Goal: Navigation & Orientation: Find specific page/section

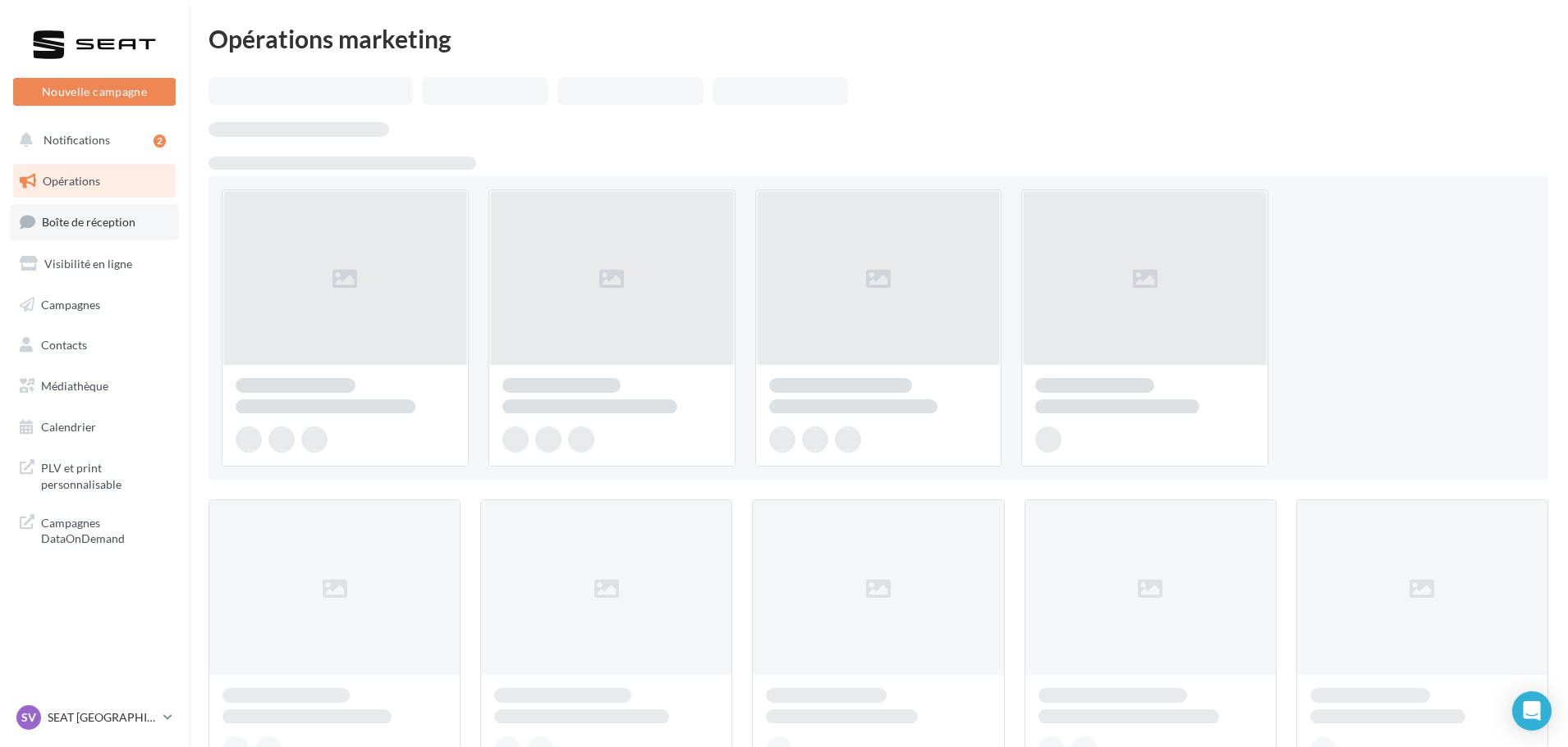
click at [116, 207] on link "Boîte de réception" at bounding box center [94, 222] width 169 height 35
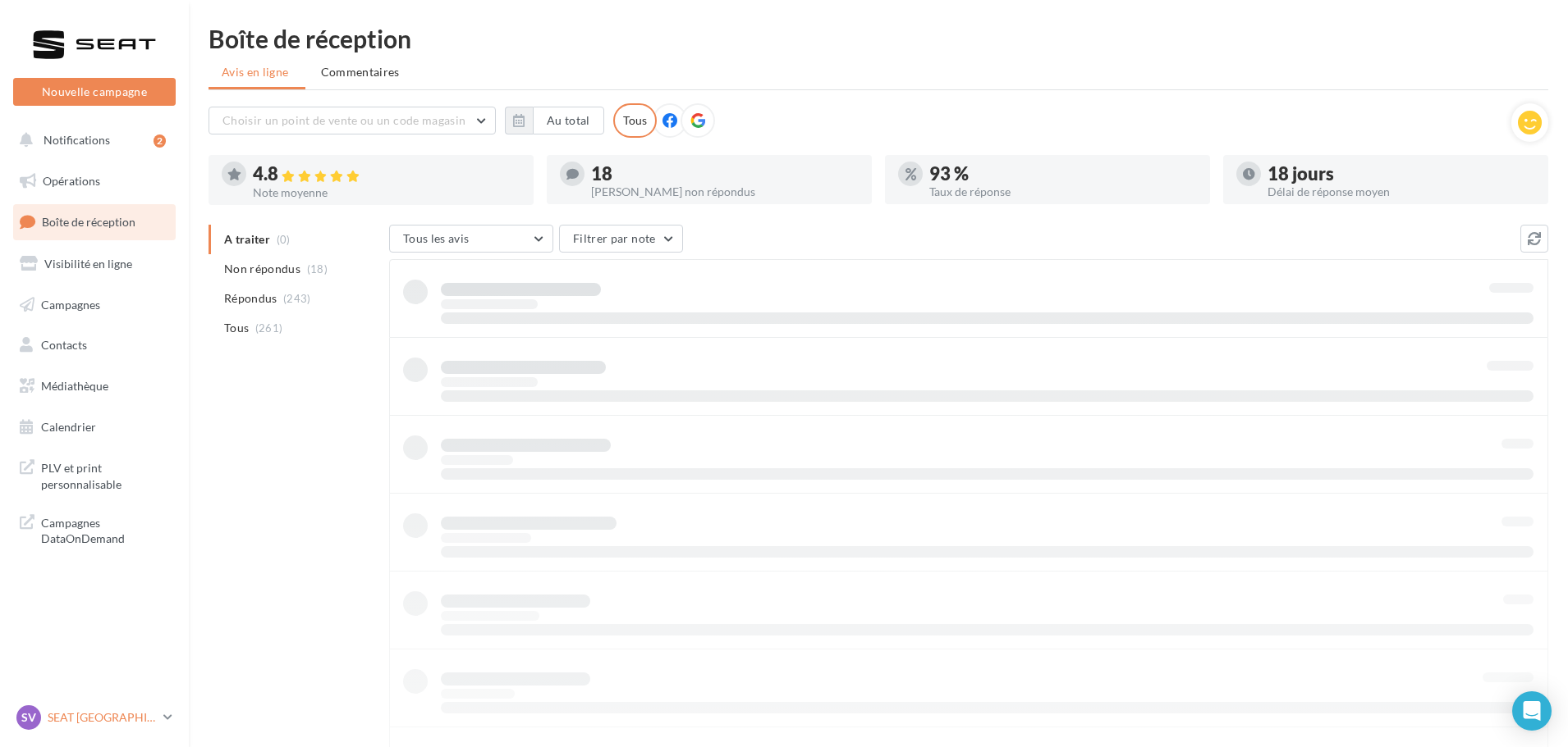
click at [137, 712] on p "SEAT [GEOGRAPHIC_DATA]" at bounding box center [102, 718] width 109 height 16
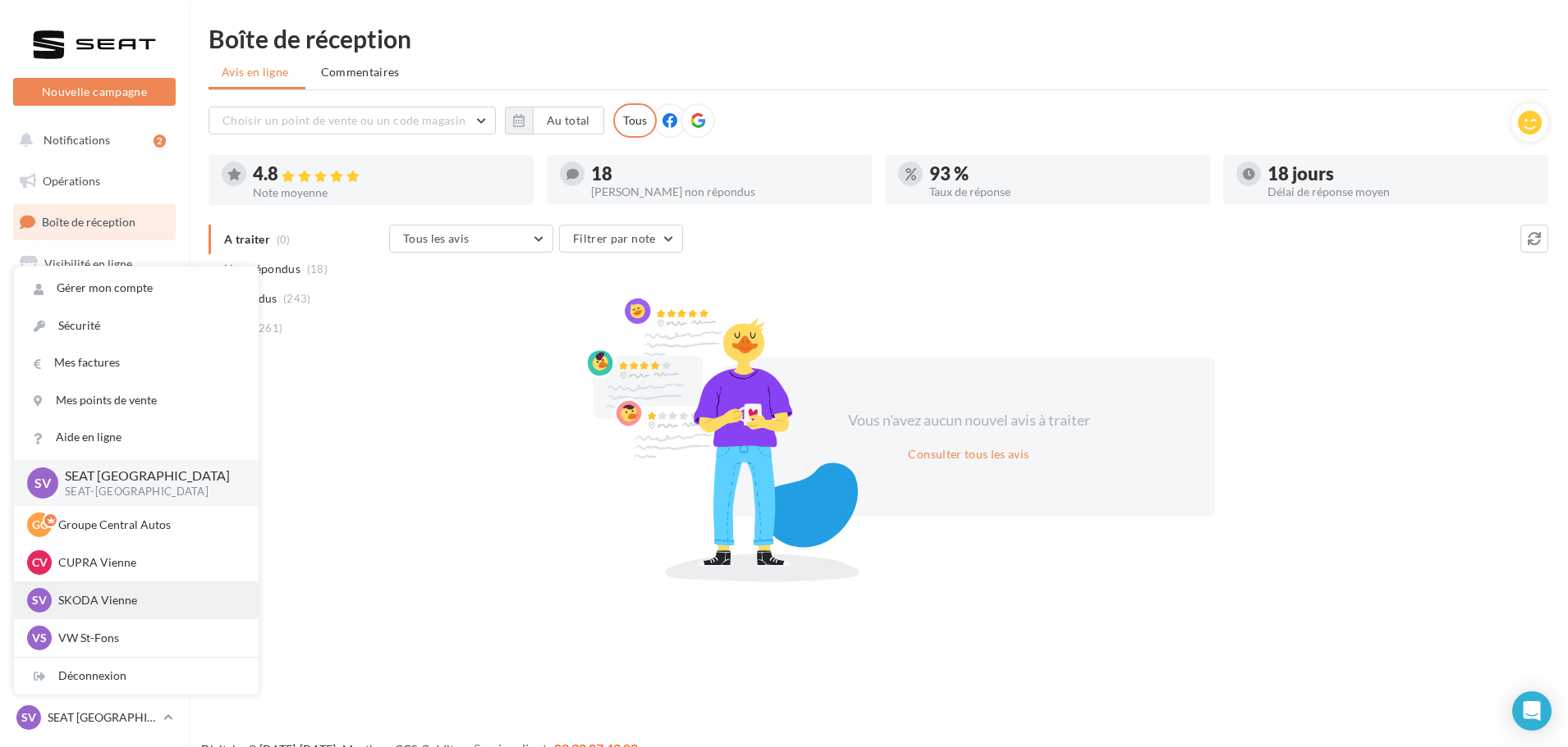
click at [139, 604] on p "SKODA Vienne" at bounding box center [148, 600] width 181 height 16
